Goal: Task Accomplishment & Management: Manage account settings

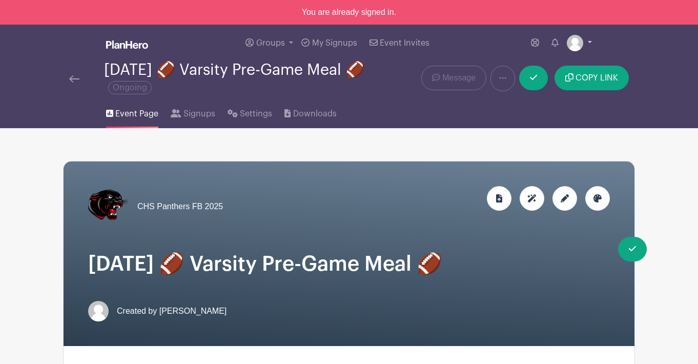
click at [576, 45] on img at bounding box center [575, 43] width 16 height 16
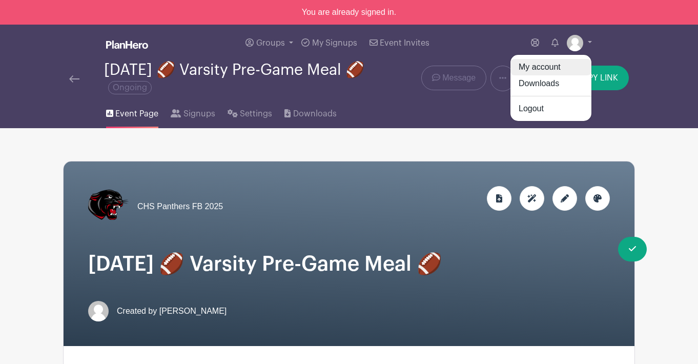
click at [556, 69] on link "My account" at bounding box center [551, 67] width 81 height 16
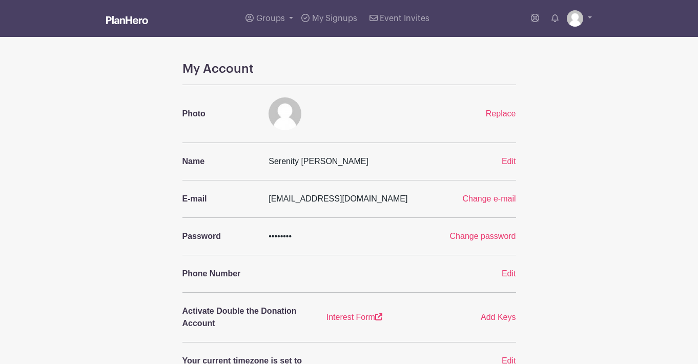
click at [139, 26] on link at bounding box center [127, 21] width 42 height 18
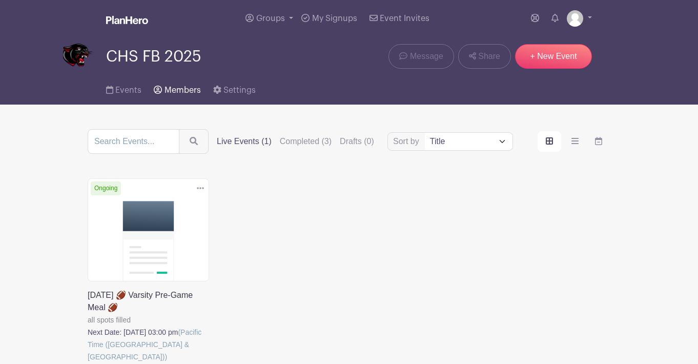
click at [189, 89] on span "Members" at bounding box center [183, 90] width 36 height 8
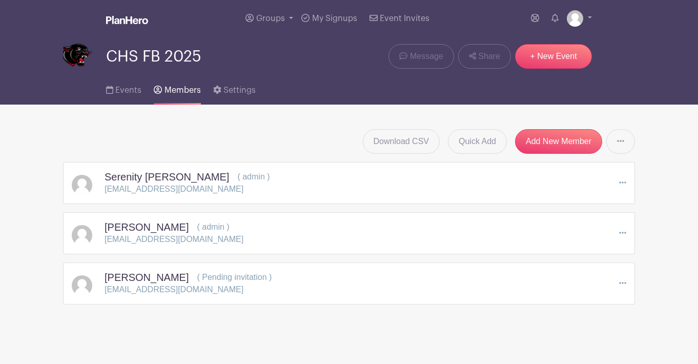
click at [623, 281] on icon at bounding box center [622, 283] width 7 height 8
click at [607, 319] on link "Resend Invitation" at bounding box center [580, 318] width 92 height 16
click at [621, 139] on icon at bounding box center [620, 141] width 7 height 8
click at [663, 280] on main "Groups All Groups CHS FB 2025 Add New Group My Signups Event Invites My account…" at bounding box center [349, 184] width 698 height 369
click at [488, 147] on link "Quick Add" at bounding box center [477, 141] width 59 height 25
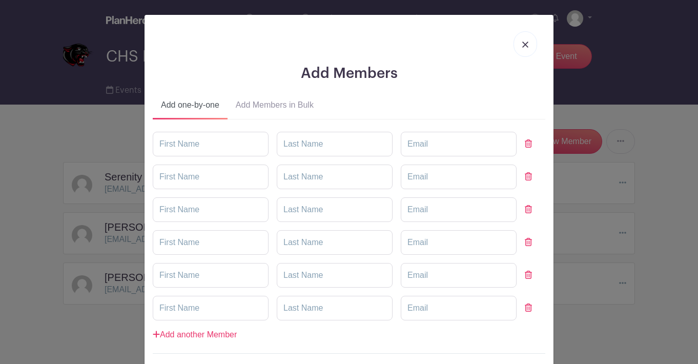
click at [526, 43] on img at bounding box center [525, 45] width 6 height 6
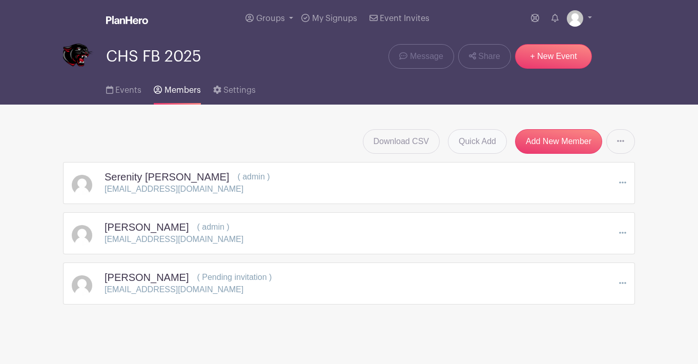
click at [461, 147] on link "Quick Add" at bounding box center [477, 141] width 59 height 25
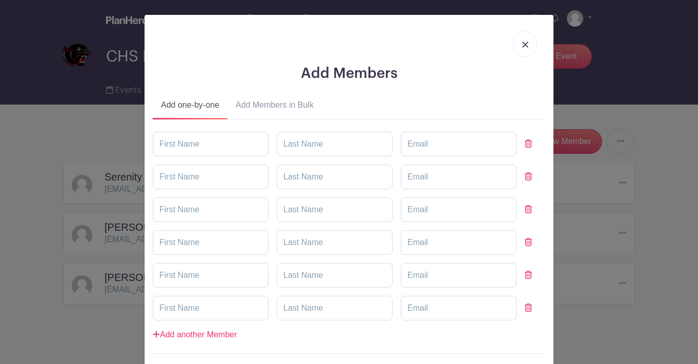
click at [295, 105] on button "Add Members in Bulk" at bounding box center [275, 107] width 94 height 25
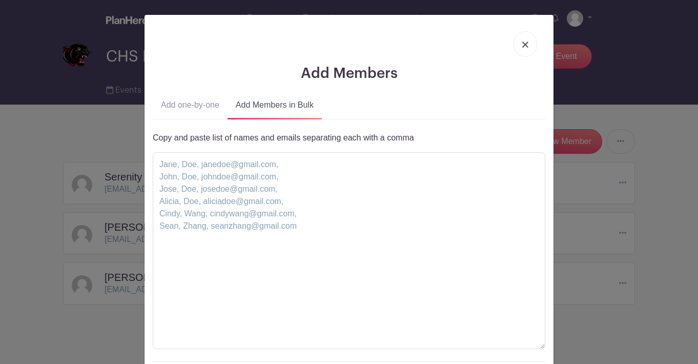
click at [204, 105] on button "Add one-by-one" at bounding box center [190, 107] width 75 height 25
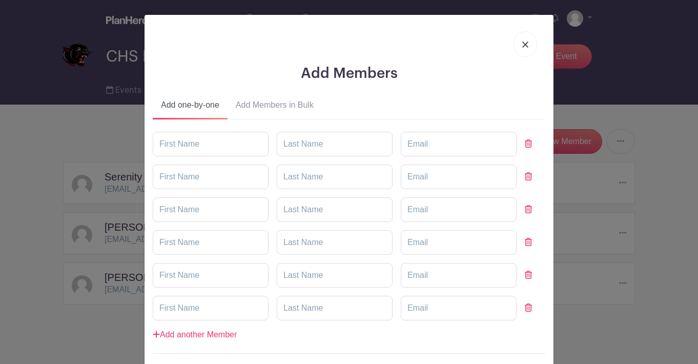
click at [529, 45] on link at bounding box center [526, 44] width 24 height 26
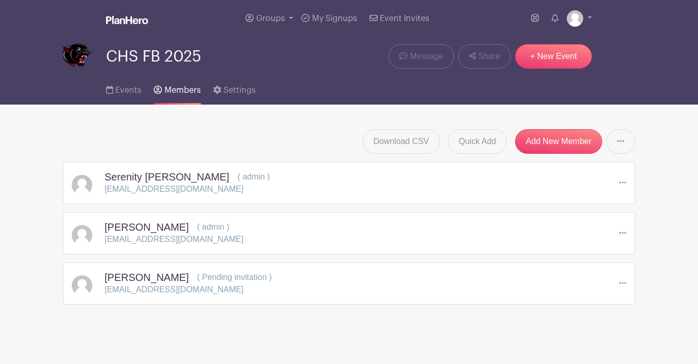
click at [624, 182] on icon at bounding box center [622, 182] width 7 height 8
click at [621, 286] on icon at bounding box center [622, 283] width 7 height 8
click at [600, 297] on link "Edit" at bounding box center [580, 302] width 92 height 16
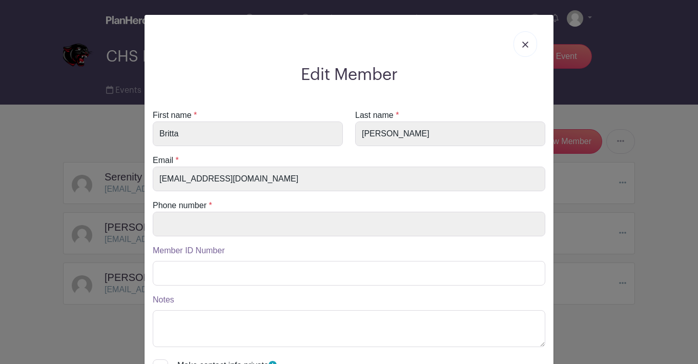
click at [527, 47] on img at bounding box center [525, 45] width 6 height 6
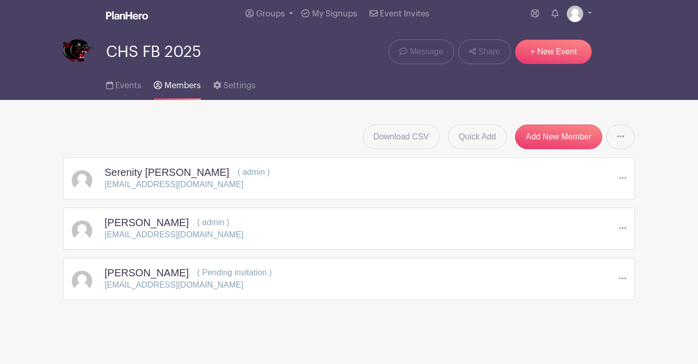
scroll to position [6, 0]
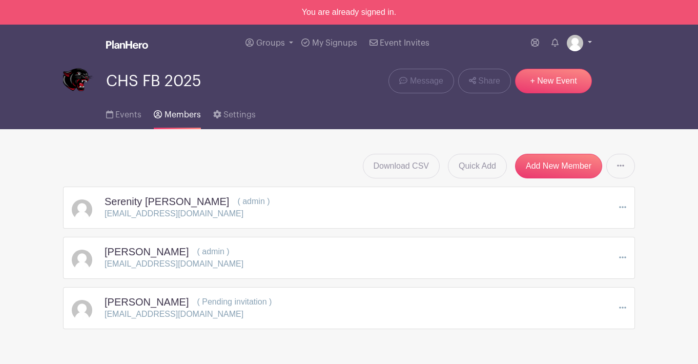
click at [591, 43] on link at bounding box center [579, 43] width 25 height 16
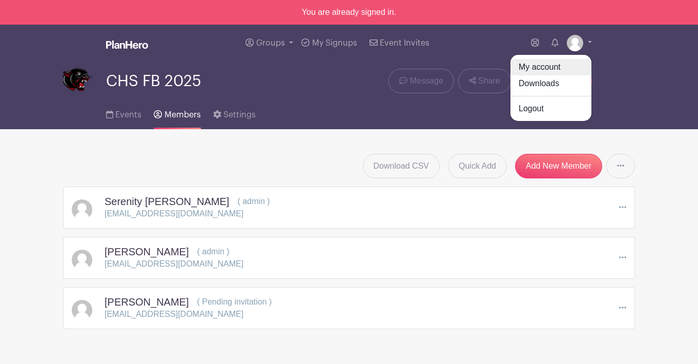
click at [557, 66] on link "My account" at bounding box center [551, 67] width 81 height 16
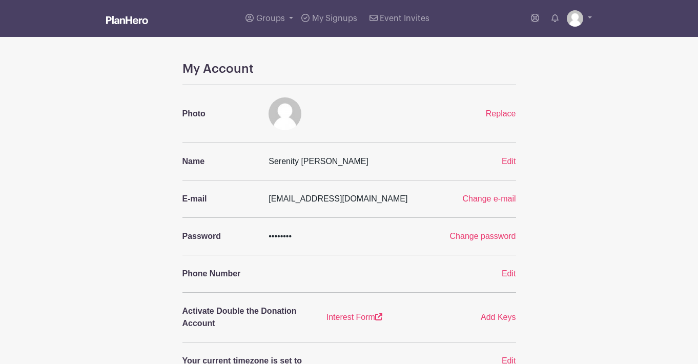
click at [131, 18] on img at bounding box center [127, 20] width 42 height 8
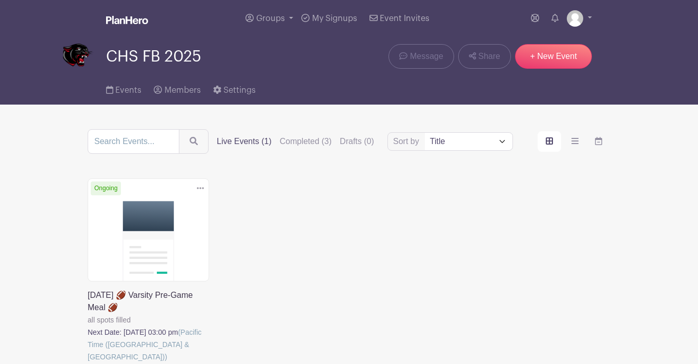
click at [88, 363] on link at bounding box center [88, 363] width 0 height 0
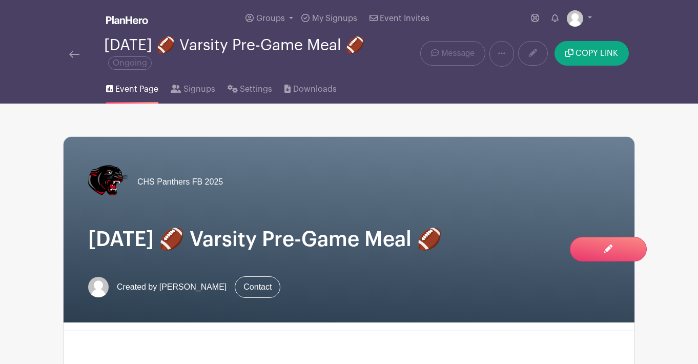
click at [73, 56] on img at bounding box center [74, 54] width 10 height 7
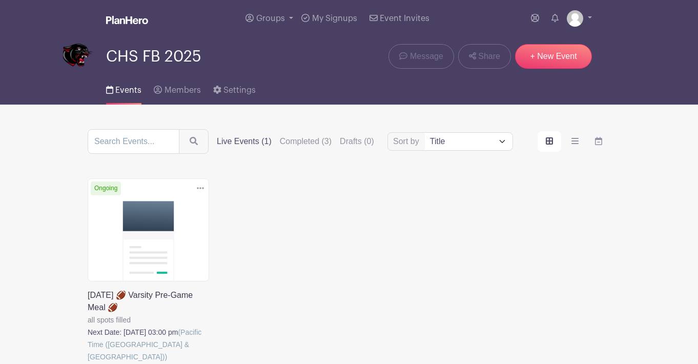
click at [198, 186] on icon at bounding box center [200, 188] width 7 height 8
click at [174, 213] on link "Duplicate" at bounding box center [167, 211] width 81 height 16
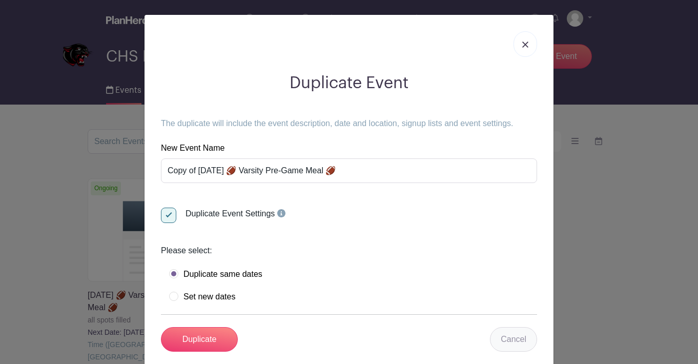
click at [527, 347] on link "Cancel" at bounding box center [513, 339] width 47 height 25
